Goal: Find contact information: Find contact information

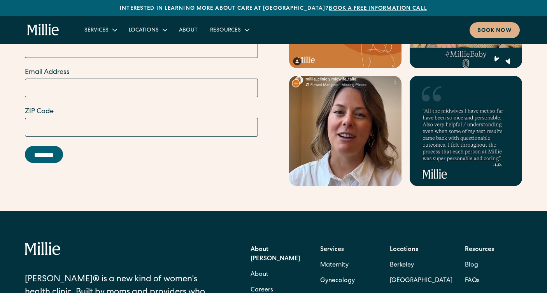
scroll to position [3393, 0]
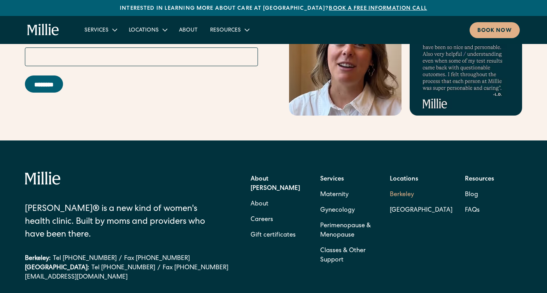
click at [403, 187] on link "Berkeley" at bounding box center [421, 195] width 63 height 16
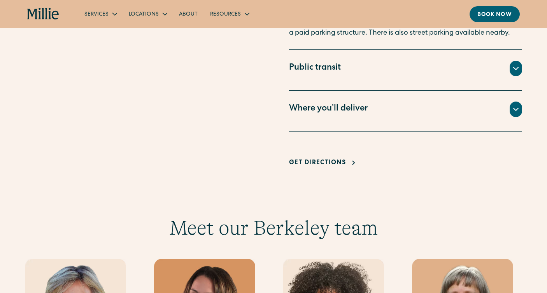
scroll to position [610, 0]
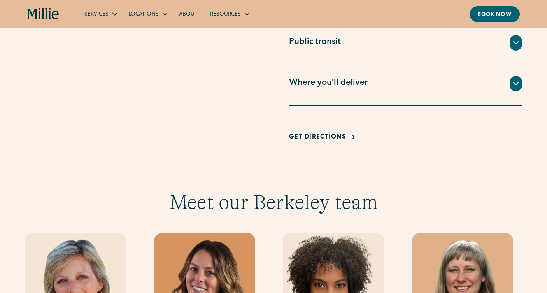
click at [521, 77] on div "Where you’ll deliver" at bounding box center [405, 84] width 233 height 16
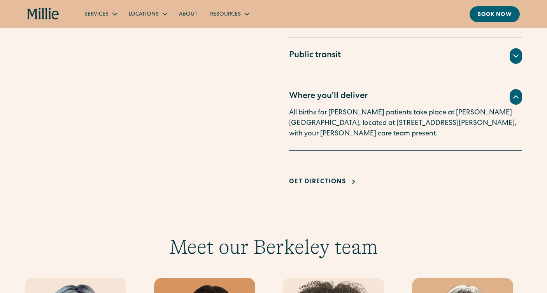
scroll to position [555, 0]
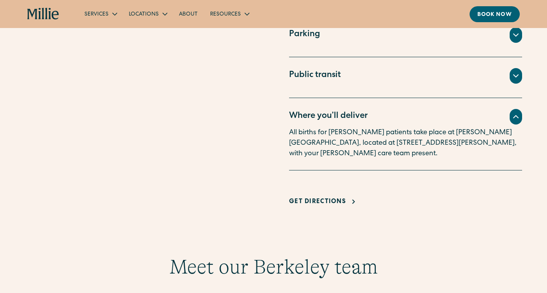
click at [514, 79] on icon at bounding box center [515, 75] width 9 height 9
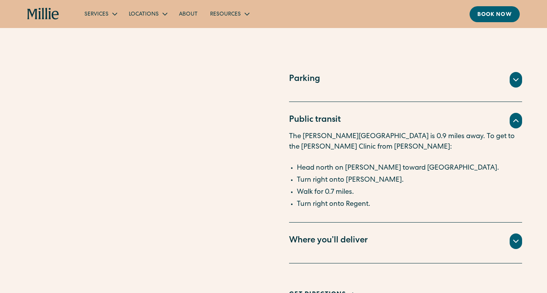
scroll to position [517, 0]
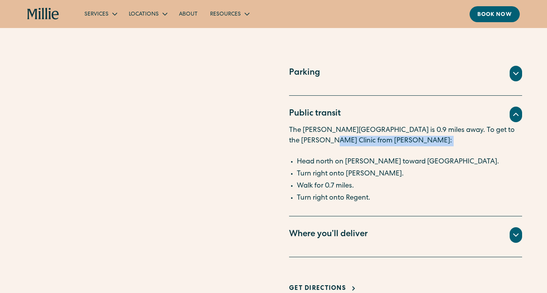
drag, startPoint x: 298, startPoint y: 136, endPoint x: 332, endPoint y: 154, distance: 38.1
click at [332, 154] on p "The Ashby BART station is 0.9 miles away. To get to the Millie Clinic from Ashb…" at bounding box center [405, 141] width 233 height 32
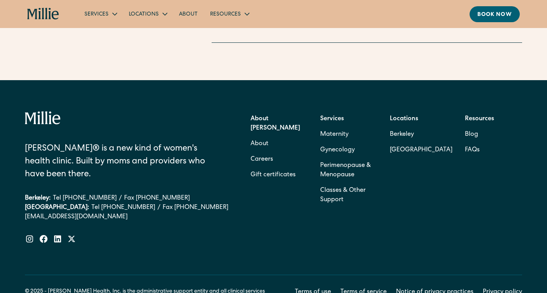
scroll to position [2365, 0]
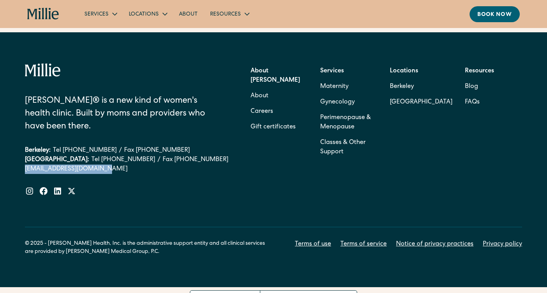
drag, startPoint x: 16, startPoint y: 154, endPoint x: 97, endPoint y: 154, distance: 81.0
click at [97, 154] on div "Millie® is a new kind of women's health clinic. Built by moms and providers who…" at bounding box center [273, 159] width 547 height 255
click at [168, 155] on link "Fax [PHONE_NUMBER]" at bounding box center [196, 159] width 66 height 9
click at [249, 200] on div "Millie® is a new kind of women's health clinic. Built by moms and providers who…" at bounding box center [273, 144] width 497 height 163
click at [97, 240] on div "© 2025 - [PERSON_NAME] Health, Inc. is the administrative support entity and al…" at bounding box center [149, 248] width 249 height 16
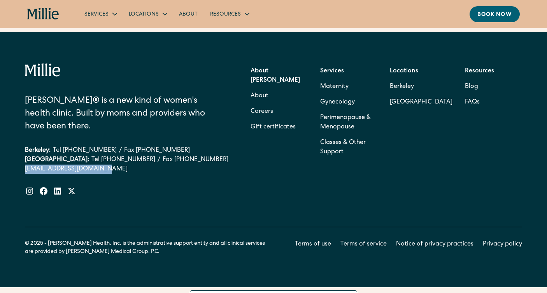
drag, startPoint x: 54, startPoint y: 154, endPoint x: 101, endPoint y: 151, distance: 47.2
click at [101, 151] on div "Millie® is a new kind of women's health clinic. Built by moms and providers who…" at bounding box center [273, 159] width 547 height 255
copy link "[EMAIL_ADDRESS][DOMAIN_NAME]"
click at [176, 155] on div "South Bay: Tel (408) 762-5855 / Fax (408) 377-2107" at bounding box center [127, 159] width 204 height 9
drag, startPoint x: 65, startPoint y: 157, endPoint x: 108, endPoint y: 158, distance: 42.8
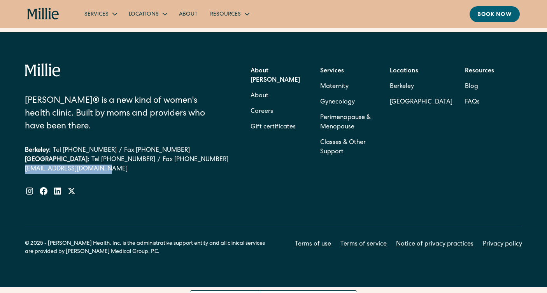
click at [108, 158] on div "Millie® is a new kind of women's health clinic. Built by moms and providers who…" at bounding box center [273, 159] width 547 height 255
copy link "[EMAIL_ADDRESS][DOMAIN_NAME]"
